Goal: Complete application form

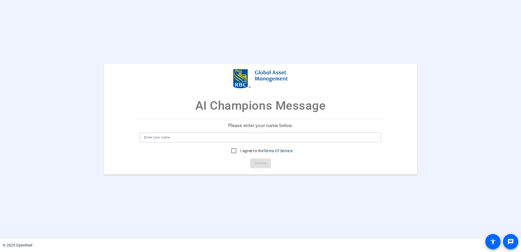
click at [346, 136] on input at bounding box center [260, 137] width 233 height 7
type input "Blake Friesen (test)"
click at [230, 153] on input "I agree to the Terms Of Service" at bounding box center [233, 150] width 11 height 11
checkbox input "true"
click at [261, 164] on span "Continue" at bounding box center [260, 163] width 12 height 8
